Goal: Task Accomplishment & Management: Use online tool/utility

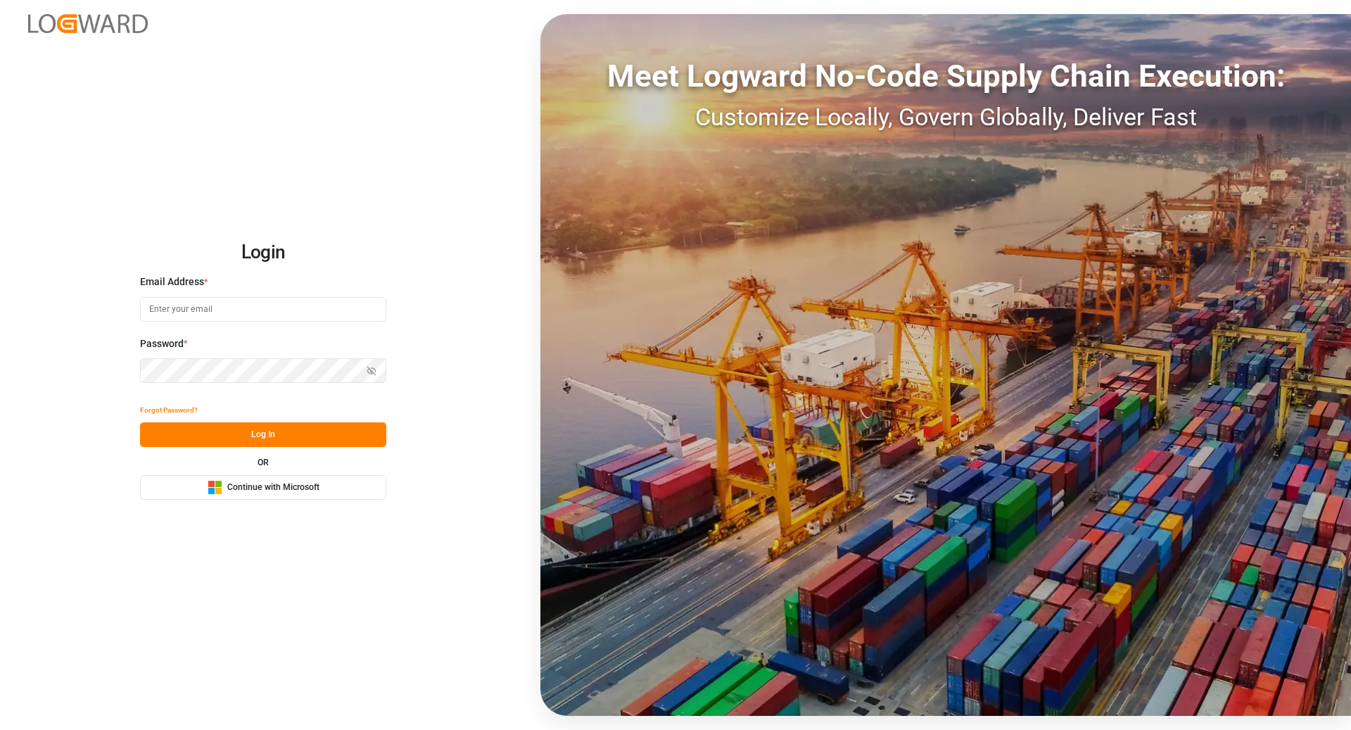
click at [229, 488] on span "Continue with Microsoft" at bounding box center [273, 487] width 92 height 13
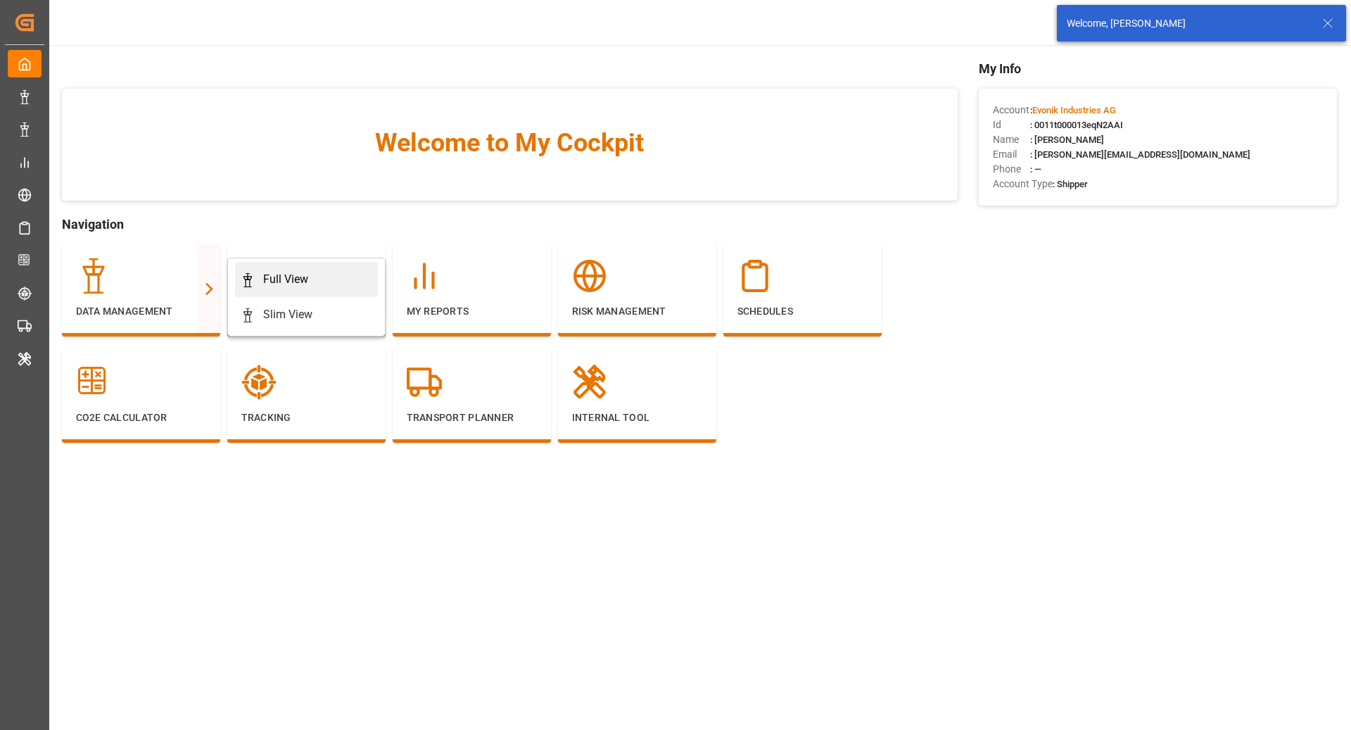
click at [348, 279] on div "Full View" at bounding box center [307, 279] width 132 height 17
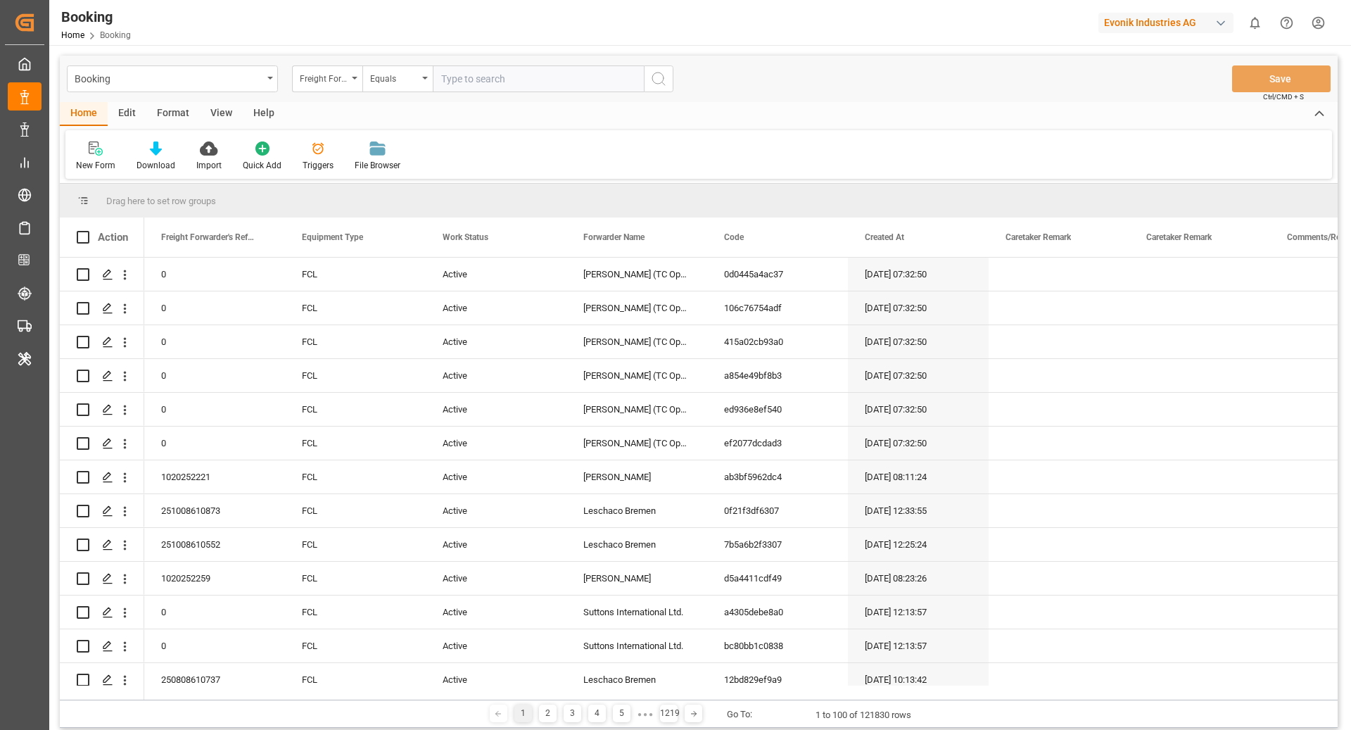
click at [166, 120] on div "Format" at bounding box center [172, 114] width 53 height 24
click at [1150, 21] on div "Evonik Industries AG" at bounding box center [1165, 23] width 135 height 20
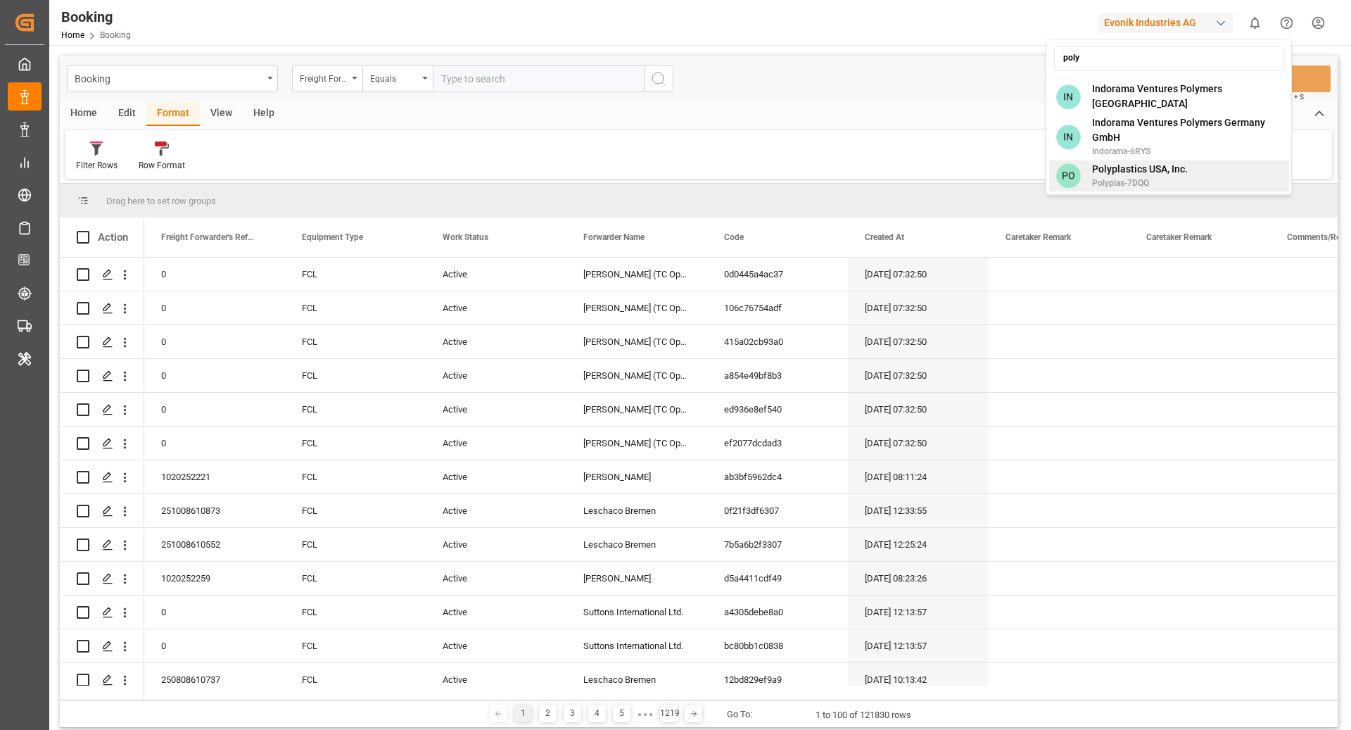
type input "poly"
click at [1160, 169] on span "Polyplastics USA, Inc." at bounding box center [1140, 169] width 96 height 15
